Goal: Information Seeking & Learning: Find specific fact

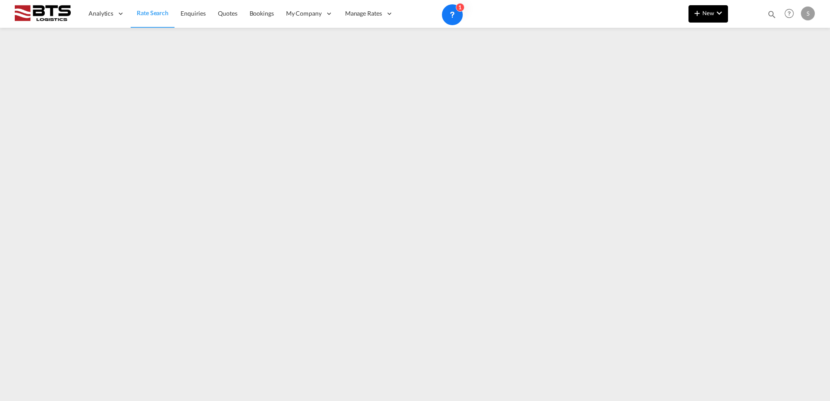
click at [713, 10] on span "New" at bounding box center [708, 13] width 33 height 7
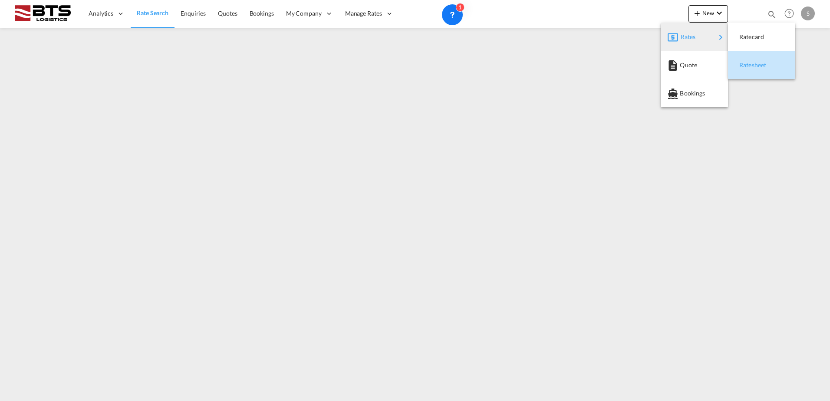
click at [751, 69] on div "Ratesheet" at bounding box center [755, 65] width 32 height 22
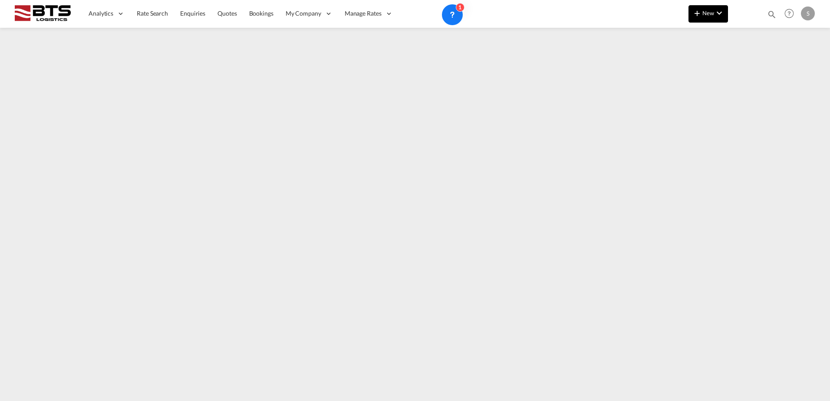
click at [695, 17] on md-icon "icon-plus 400-fg" at bounding box center [697, 13] width 10 height 10
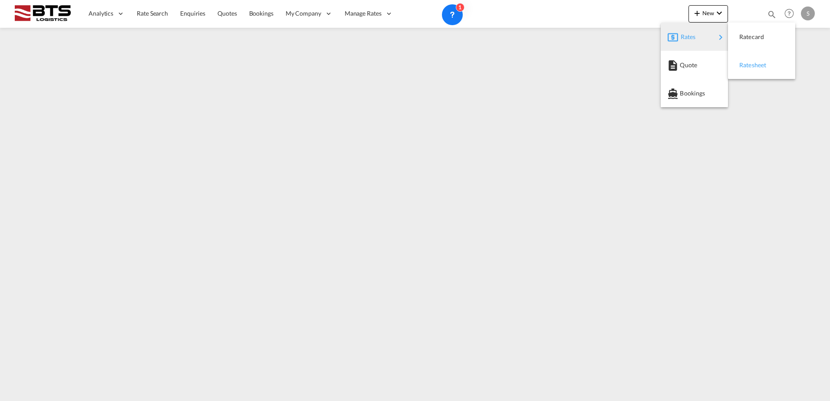
click at [738, 73] on div "Ratesheet" at bounding box center [761, 65] width 53 height 22
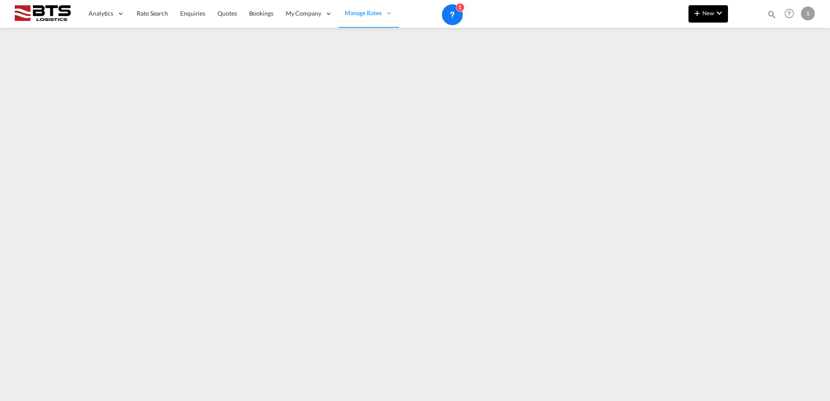
click at [707, 13] on span "New" at bounding box center [708, 13] width 33 height 7
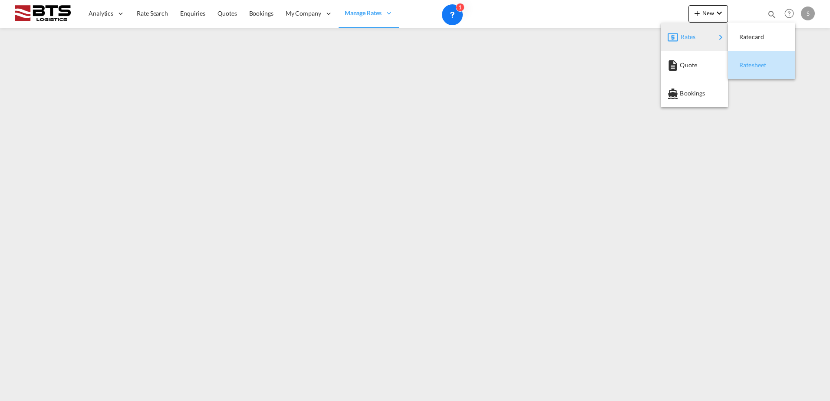
click at [746, 67] on span "Ratesheet" at bounding box center [744, 64] width 10 height 17
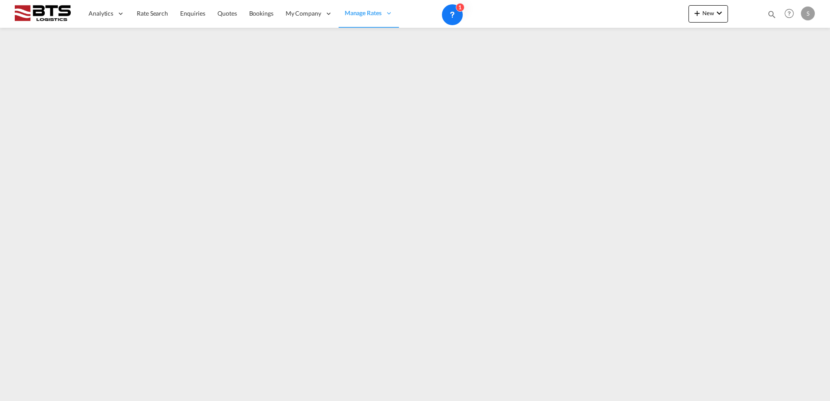
click at [718, 0] on div "New Bookings Quotes Enquiries Help Resources Product Release S My Profile Logout" at bounding box center [753, 13] width 129 height 27
click at [718, 17] on md-icon "icon-chevron-down" at bounding box center [719, 13] width 10 height 10
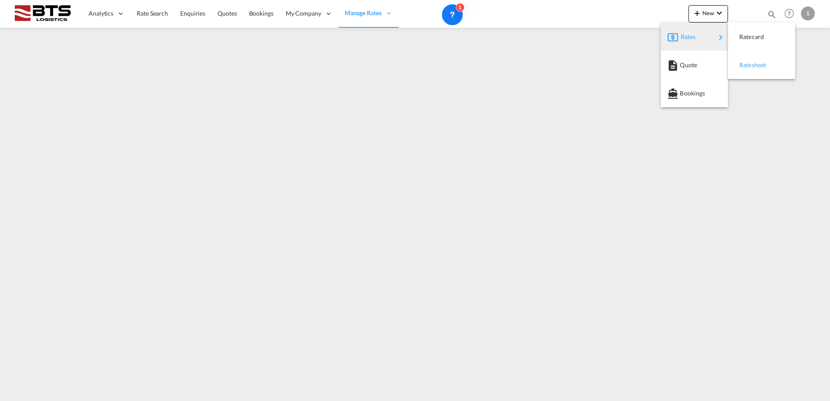
click at [739, 64] on div "Ratesheet" at bounding box center [761, 65] width 53 height 22
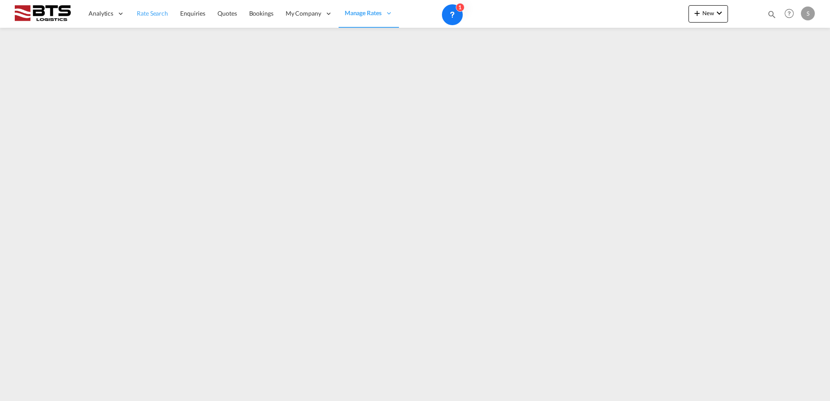
click at [156, 17] on span "Rate Search" at bounding box center [152, 13] width 31 height 7
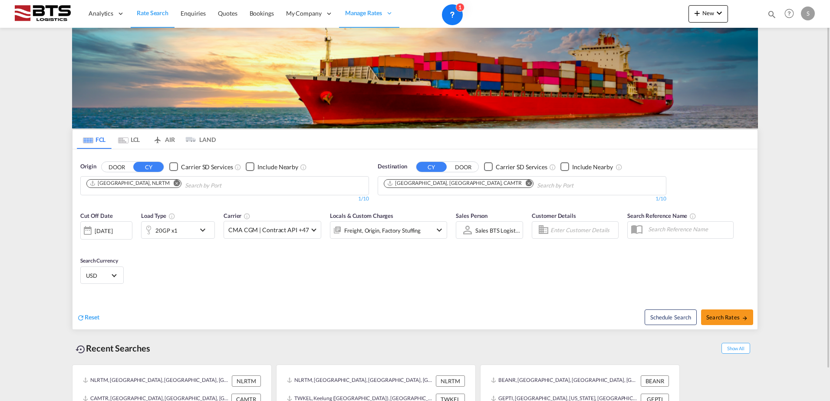
click at [526, 185] on md-icon "Remove" at bounding box center [529, 183] width 7 height 7
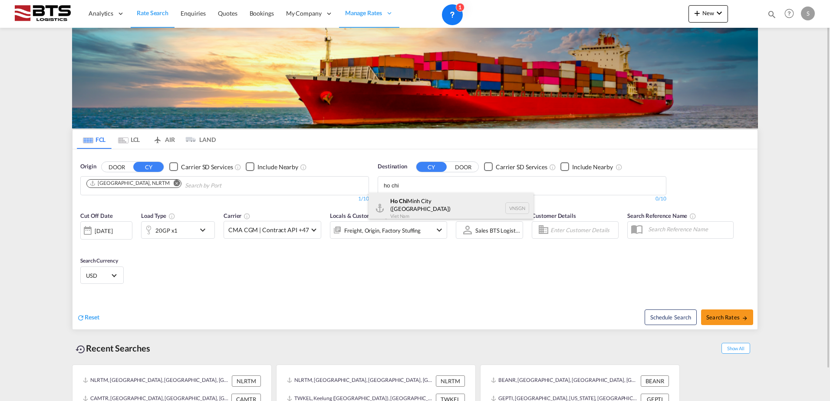
type input "ho chi"
click at [456, 200] on div "[GEOGRAPHIC_DATA] ([GEOGRAPHIC_DATA]) [GEOGRAPHIC_DATA] VNSGN" at bounding box center [451, 208] width 165 height 31
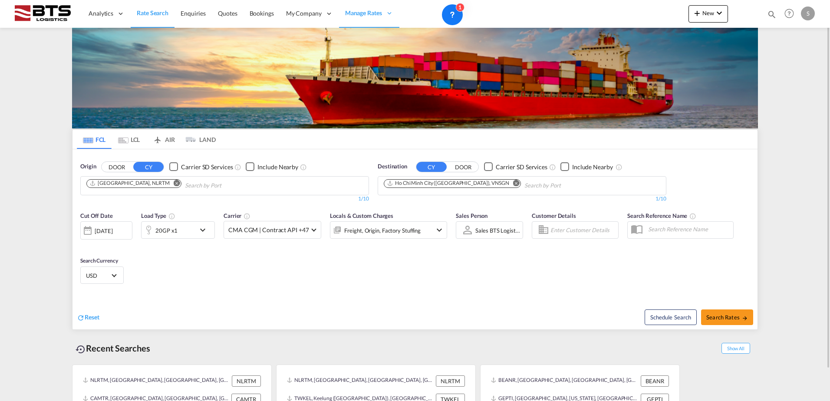
click at [200, 292] on div "Reset Schedule Search Search Rates" at bounding box center [415, 311] width 685 height 38
click at [737, 319] on span "Search Rates" at bounding box center [727, 317] width 42 height 7
type input "NLRTM to VNSGN / [DATE]"
